Goal: Task Accomplishment & Management: Use online tool/utility

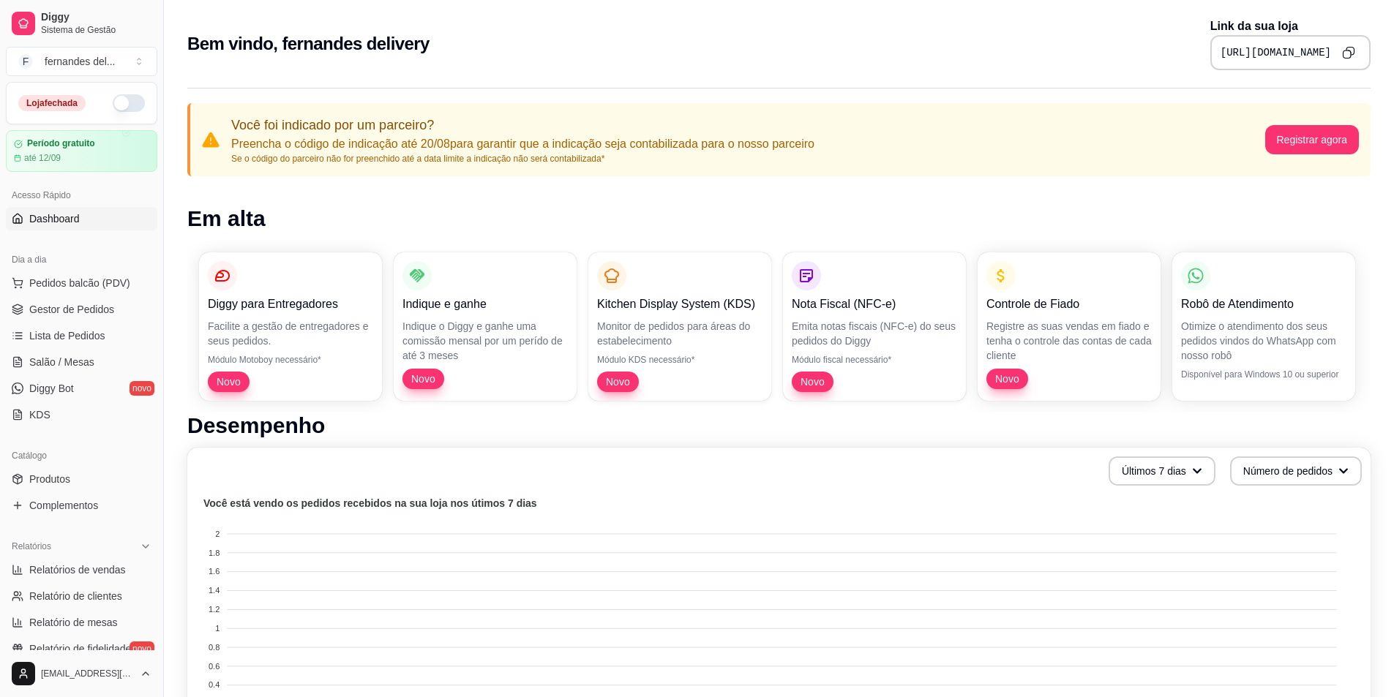
click at [113, 102] on button "button" at bounding box center [129, 103] width 32 height 18
click at [129, 105] on button "button" at bounding box center [129, 103] width 32 height 18
click at [119, 30] on span "Sistema de Gestão" at bounding box center [96, 30] width 110 height 12
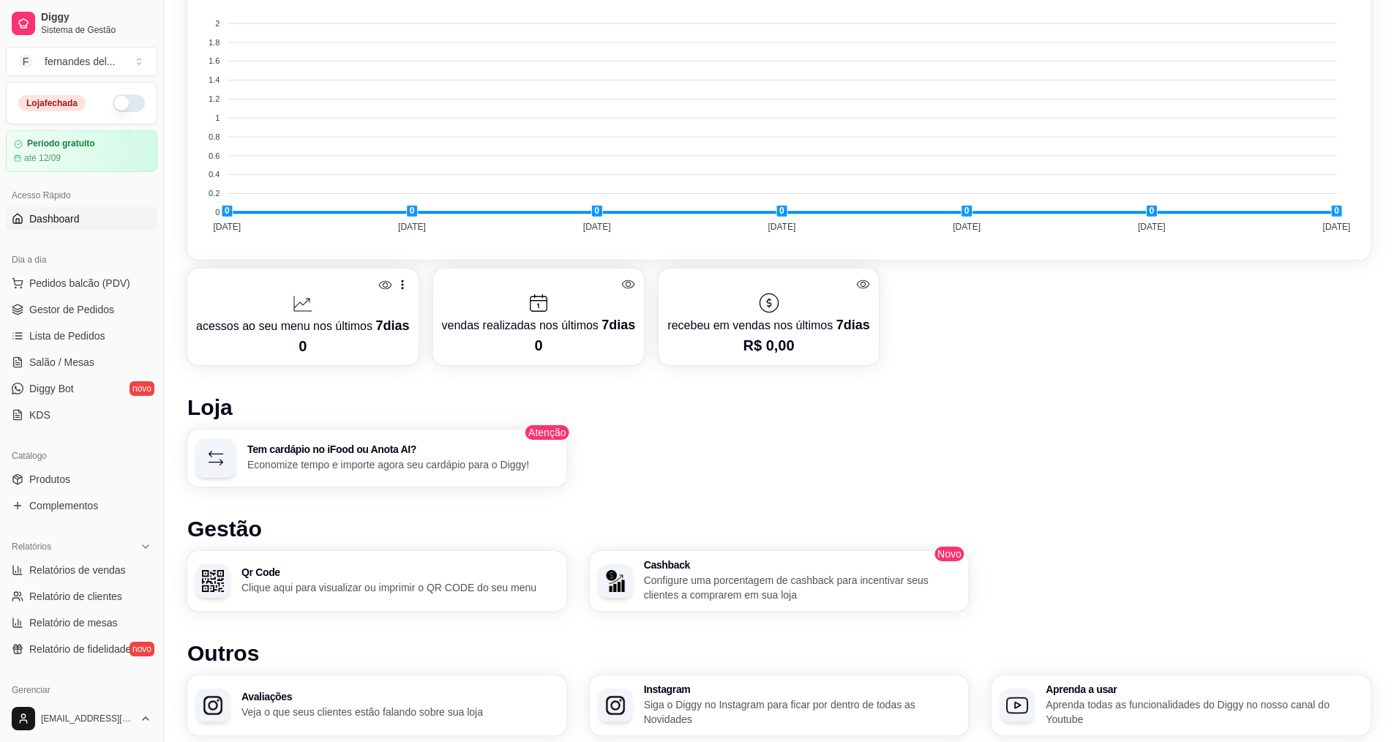
scroll to position [512, 0]
click at [405, 454] on div "Tem cardápio no iFood ou Anota AI? Economize tempo e importe agora seu cardápio…" at bounding box center [402, 457] width 310 height 28
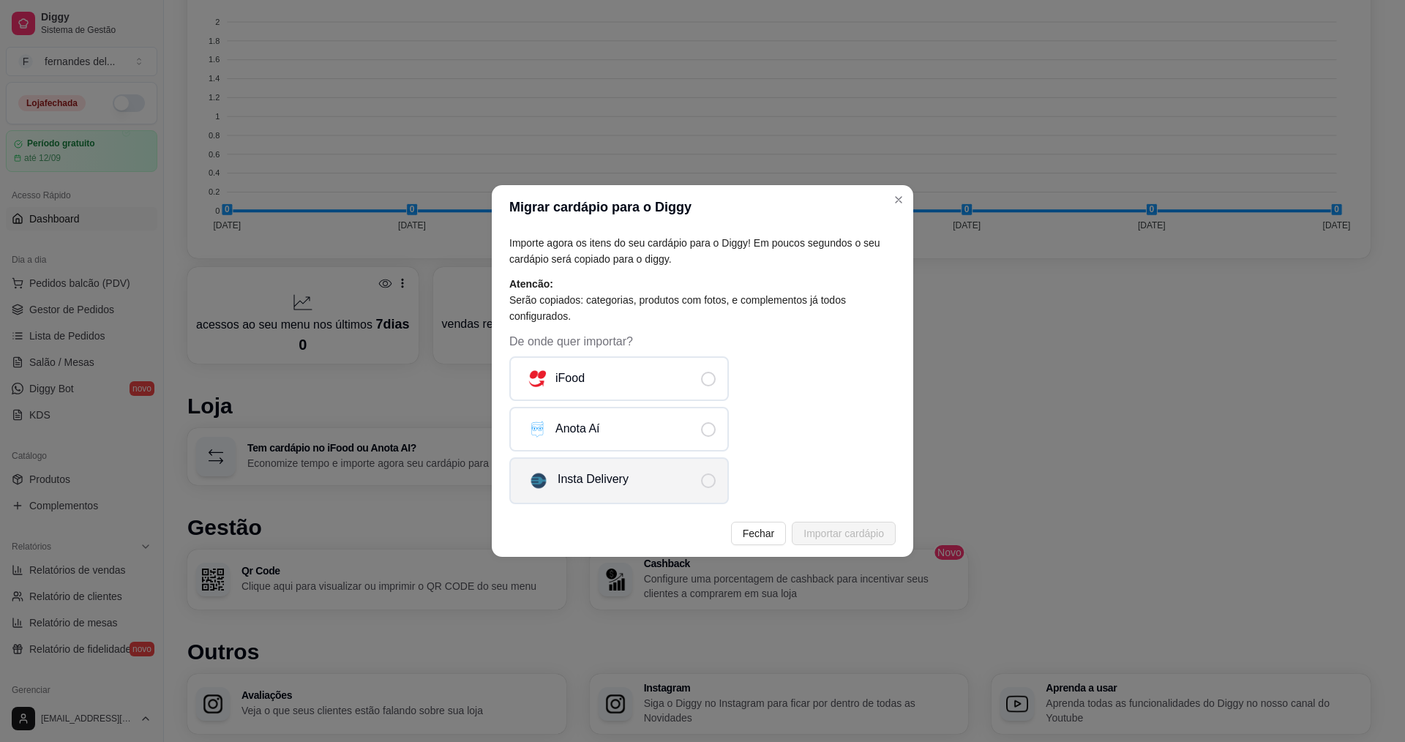
click at [673, 487] on label "Insta Delivery" at bounding box center [618, 480] width 219 height 47
click at [715, 487] on input "Insta Delivery" at bounding box center [720, 489] width 10 height 10
radio input "true"
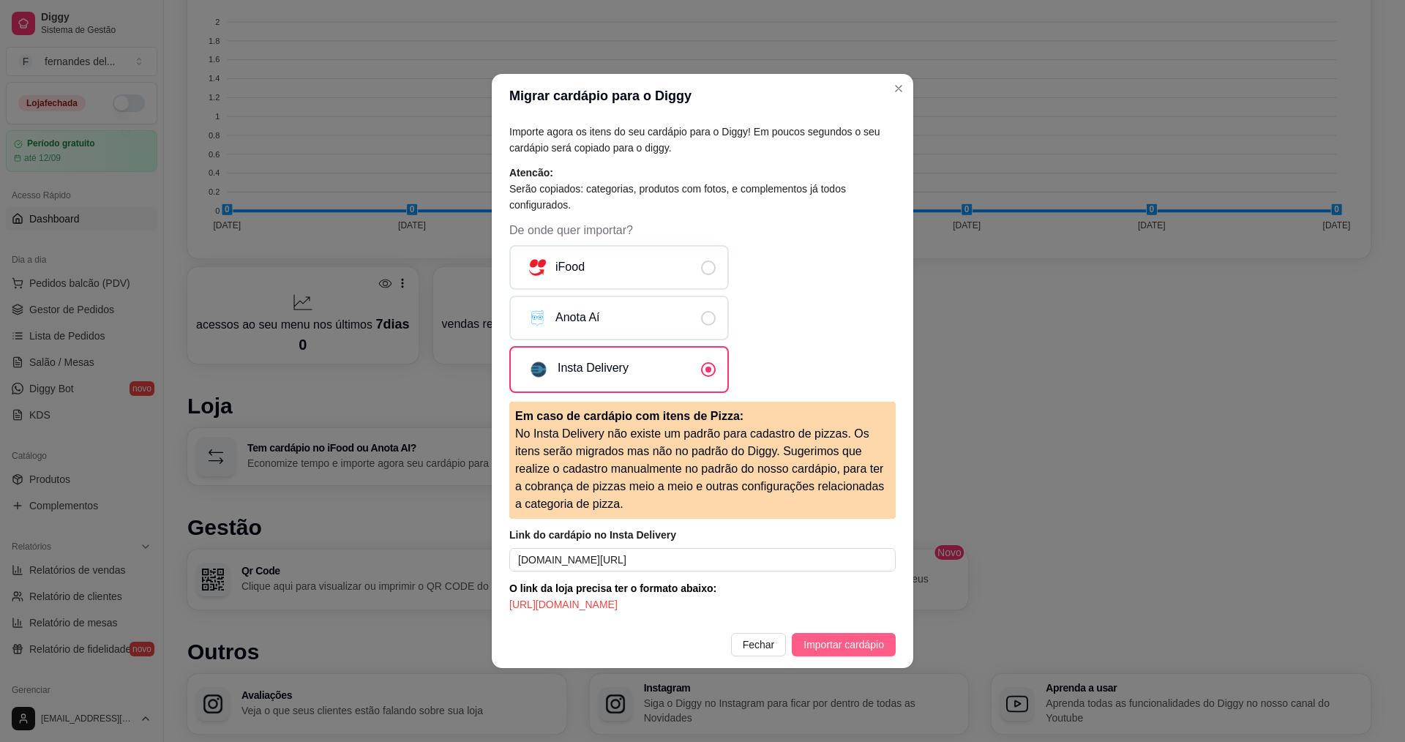
click at [815, 648] on span "Importar cardápio" at bounding box center [843, 644] width 80 height 16
drag, startPoint x: 541, startPoint y: 603, endPoint x: 508, endPoint y: 610, distance: 34.4
click at [508, 610] on div "Importe agora os itens do seu cardápio para o Diggy! Em poucos segundos o seu c…" at bounding box center [702, 369] width 421 height 503
copy article "https://"
click at [727, 560] on input "https://instadelivery.com.br/store/menu/65305instadelivery.com.br/dashboard" at bounding box center [702, 559] width 386 height 23
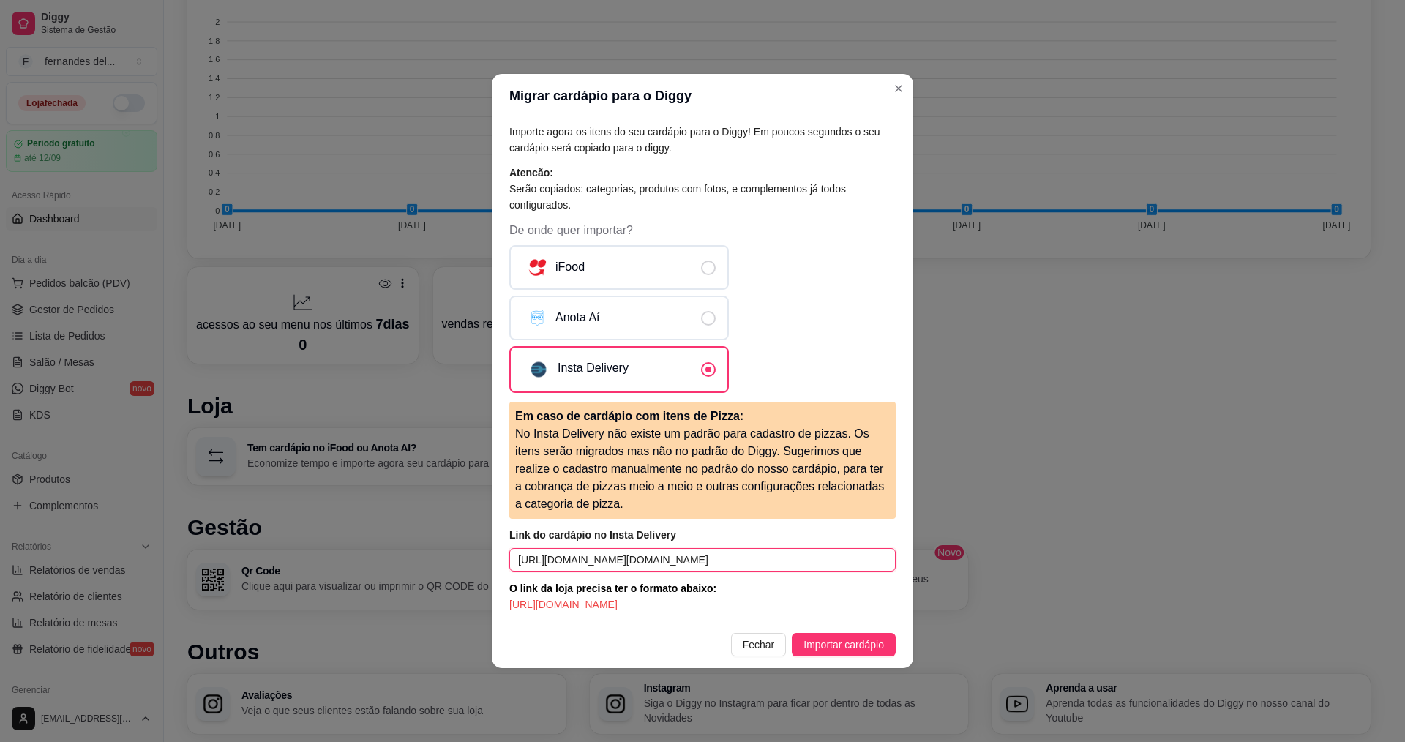
drag, startPoint x: 727, startPoint y: 560, endPoint x: 930, endPoint y: 582, distance: 204.5
click at [930, 582] on div "Migrar cardápio para o Diggy Importe agora os itens do seu cardápio para o Digg…" at bounding box center [702, 371] width 1405 height 742
type input "https://instadelivery.com.br/store/menu/65305"
click at [861, 653] on button "Importar cardápio" at bounding box center [844, 644] width 104 height 23
drag, startPoint x: 761, startPoint y: 557, endPoint x: 480, endPoint y: 575, distance: 281.5
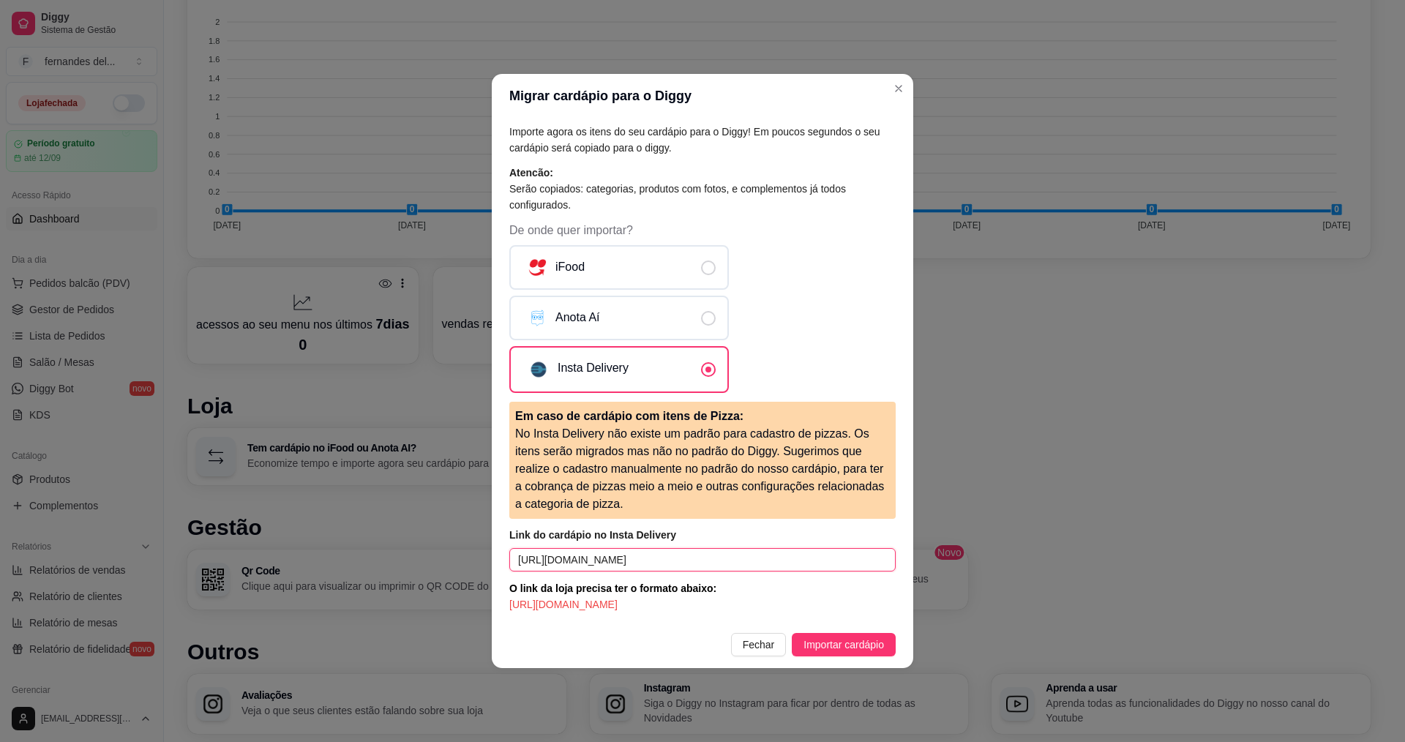
click at [480, 575] on div "Migrar cardápio para o Diggy Importe agora os itens do seu cardápio para o Digg…" at bounding box center [702, 371] width 1405 height 742
type input "https://instadelivery.com.br/dashboard"
click at [855, 650] on span "Importar cardápio" at bounding box center [843, 644] width 80 height 16
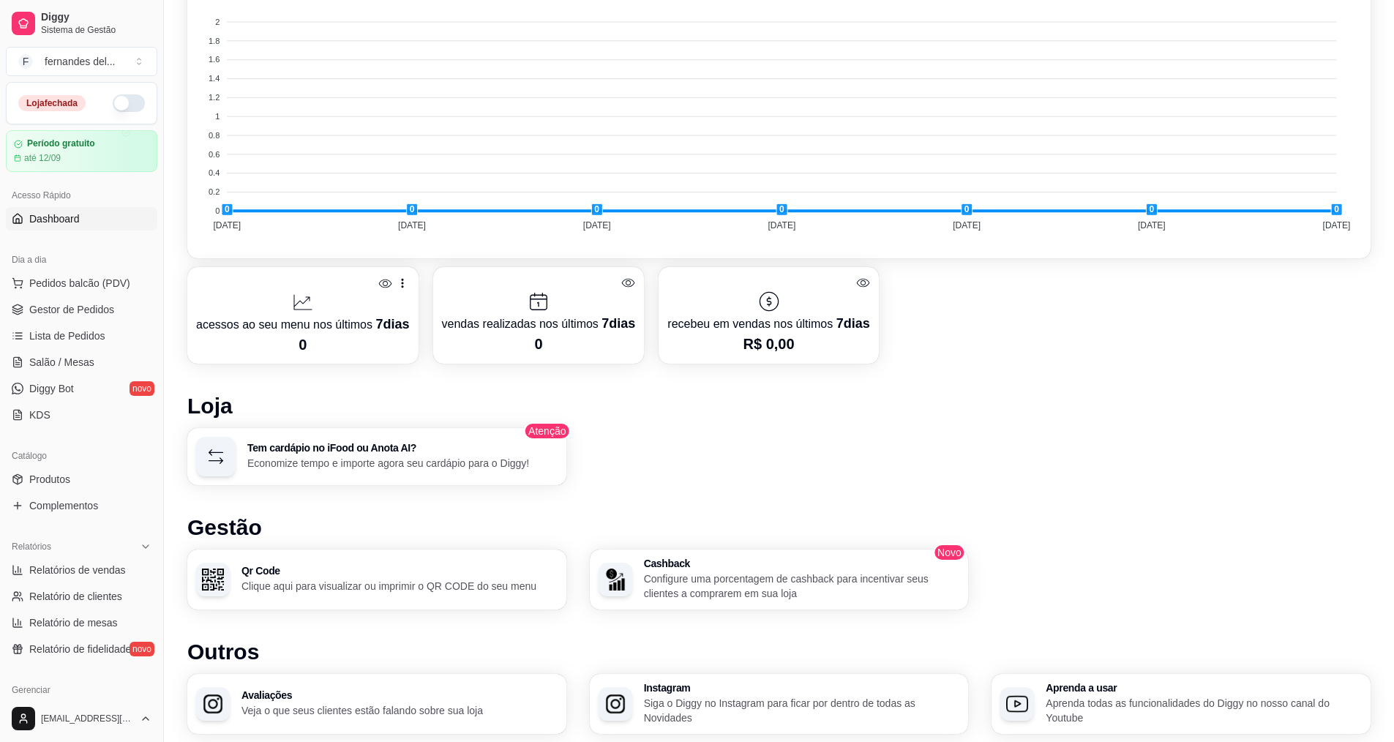
click at [1044, 429] on div "Tem cardápio no iFood ou Anota AI? Economize tempo e importe agora seu cardápio…" at bounding box center [778, 456] width 1183 height 57
click at [64, 481] on span "Produtos" at bounding box center [49, 479] width 41 height 15
